Goal: Task Accomplishment & Management: Manage account settings

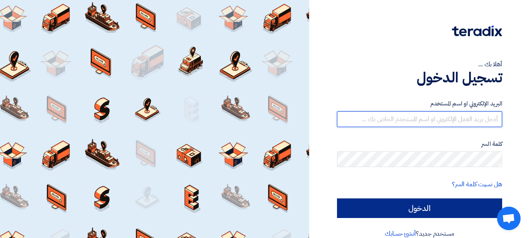
type input "alfouad10@yahoo.com"
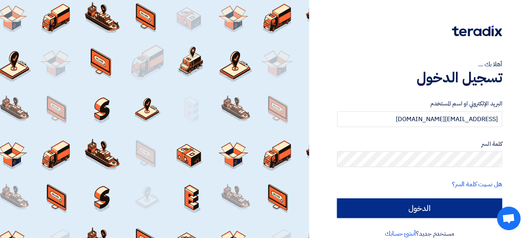
click at [407, 206] on input "الدخول" at bounding box center [419, 208] width 165 height 20
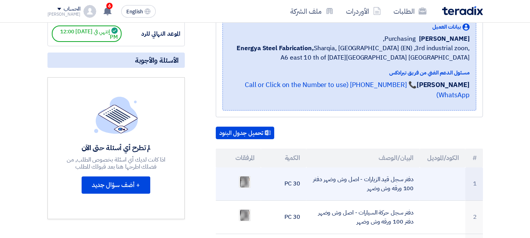
scroll to position [157, 0]
